Goal: Transaction & Acquisition: Subscribe to service/newsletter

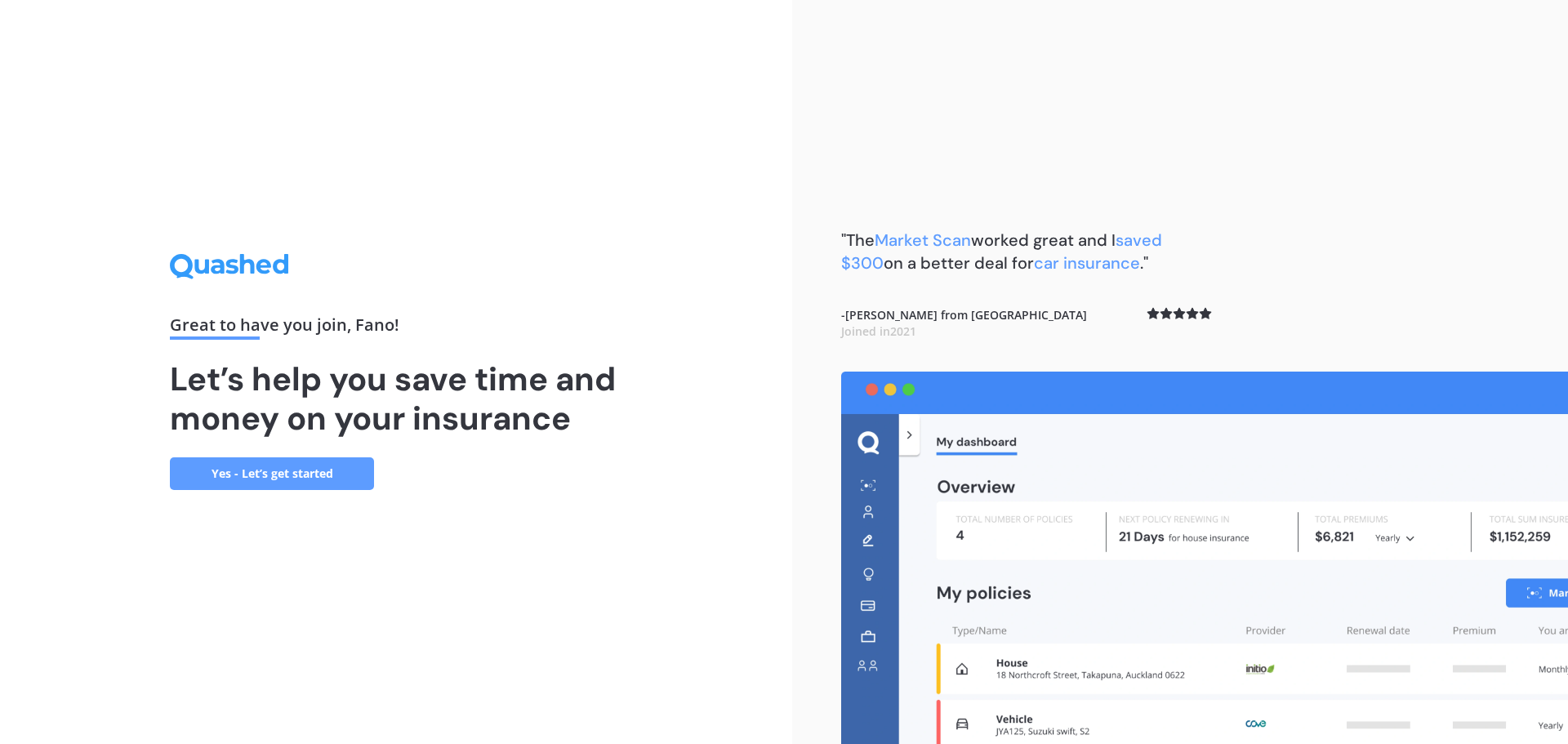
click at [309, 476] on link "Yes - Let’s get started" at bounding box center [272, 473] width 204 height 32
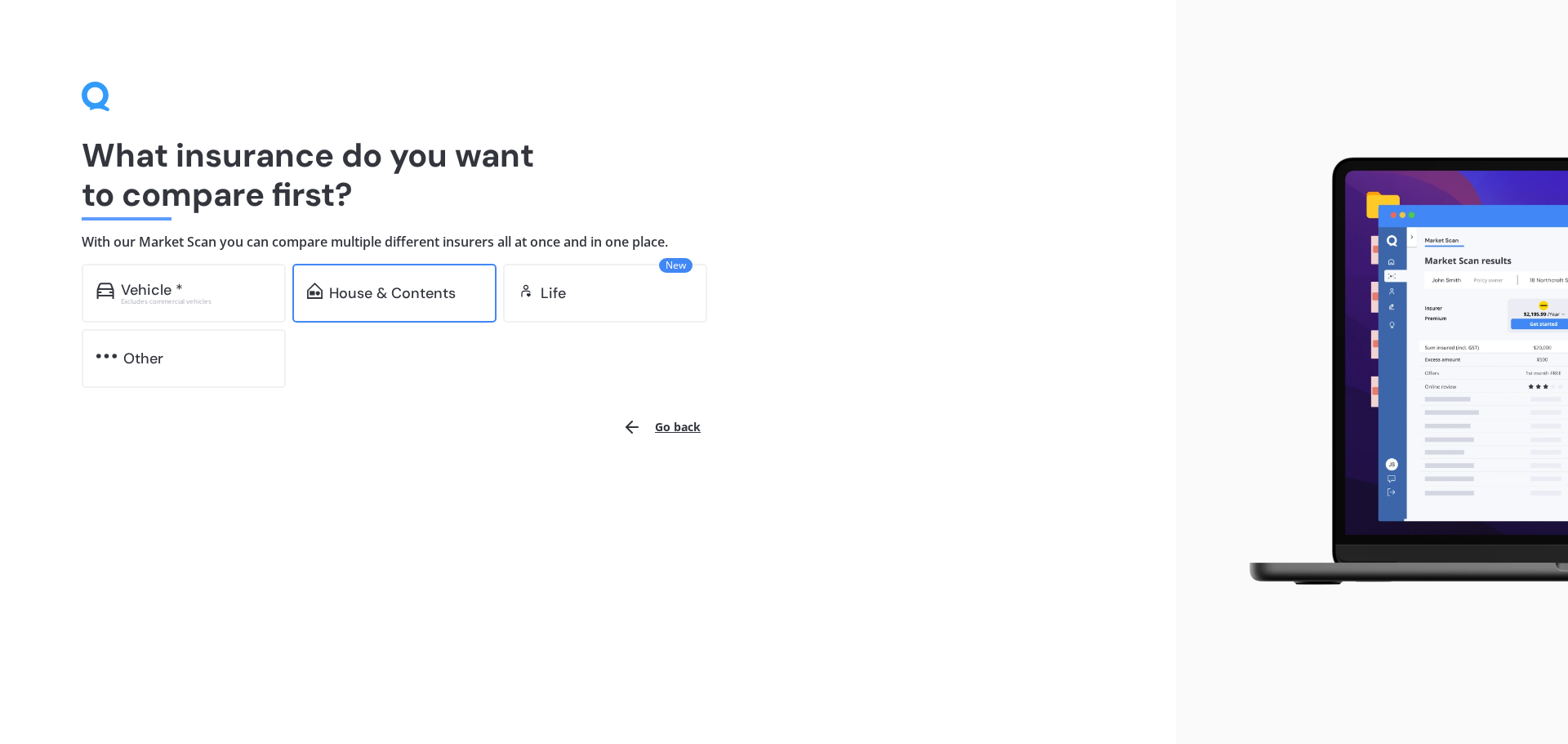
click at [348, 296] on div "House & Contents" at bounding box center [391, 293] width 126 height 16
